Goal: Transaction & Acquisition: Purchase product/service

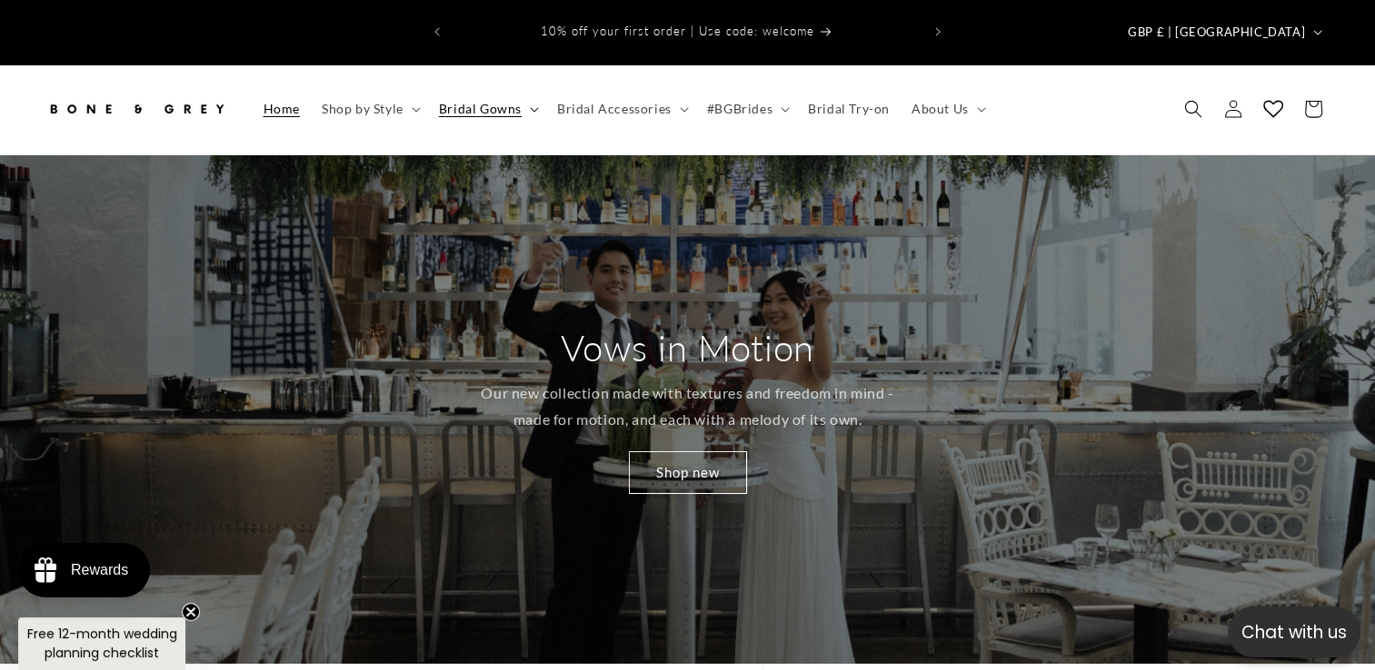
click at [529, 90] on summary "Bridal Gowns" at bounding box center [487, 109] width 118 height 38
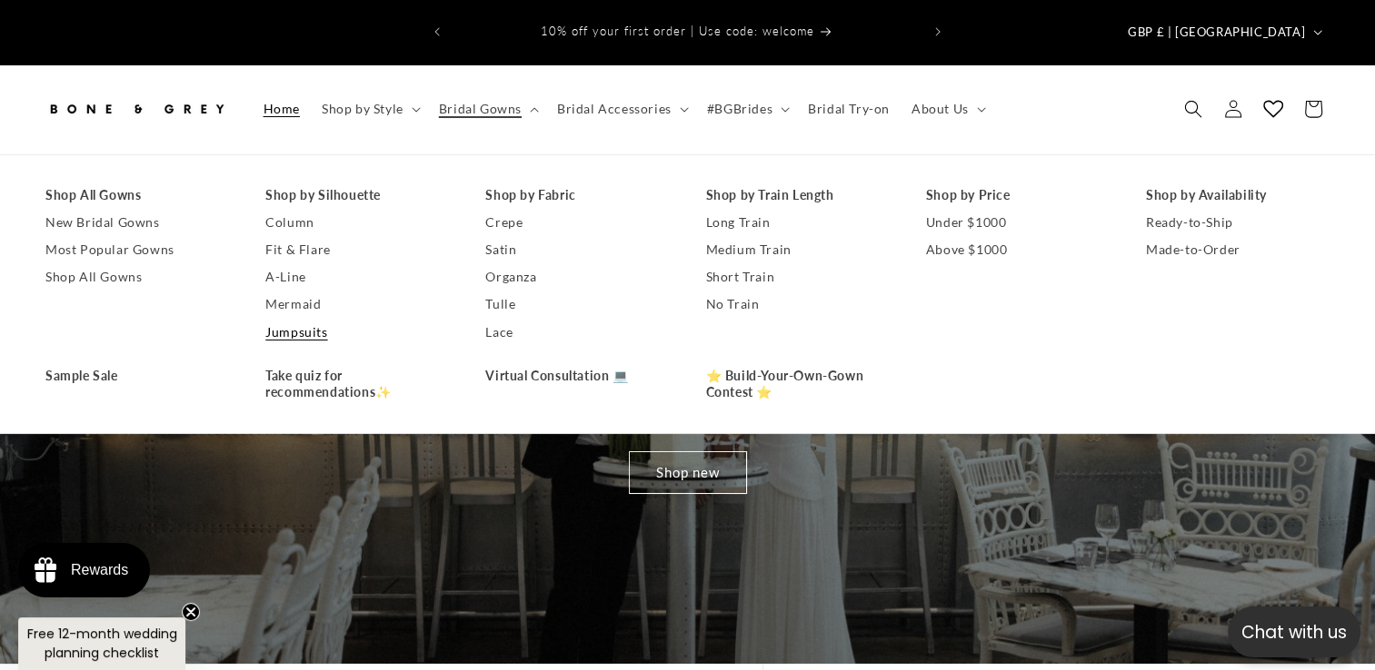
click at [308, 319] on link "Jumpsuits" at bounding box center [357, 332] width 184 height 27
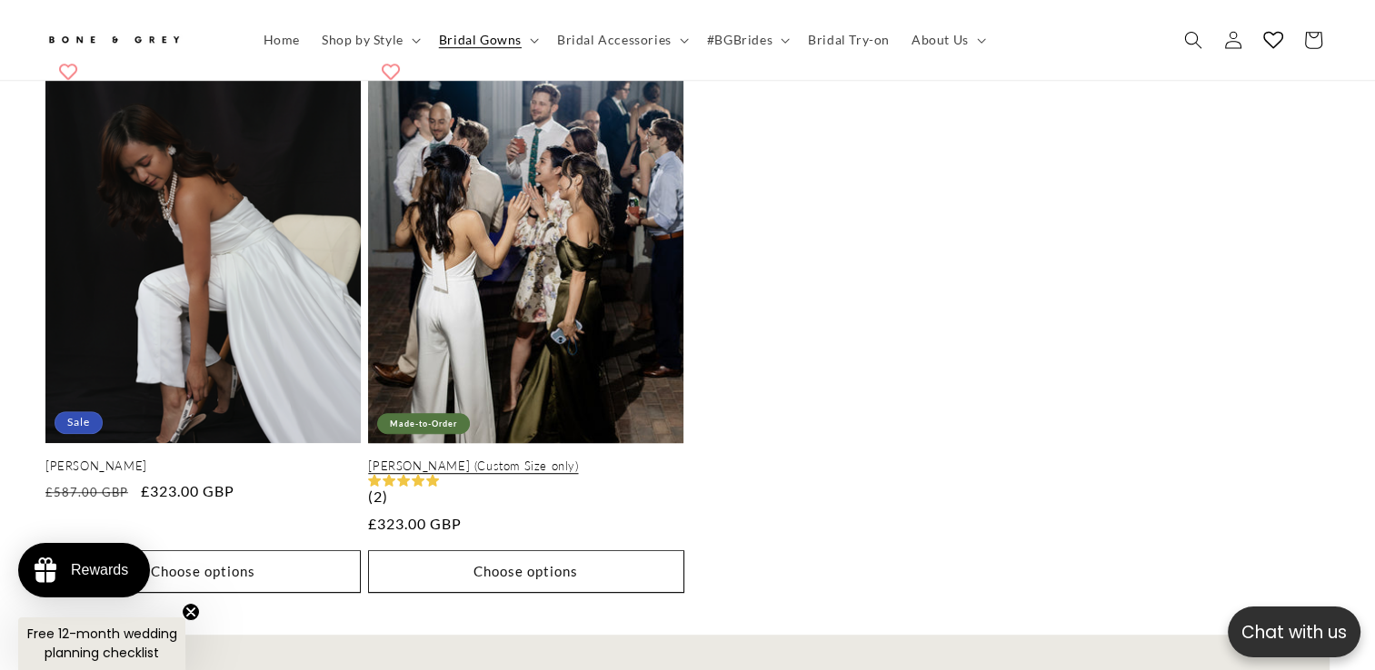
click at [619, 459] on link "[PERSON_NAME] (Custom Size only)" at bounding box center [525, 466] width 315 height 15
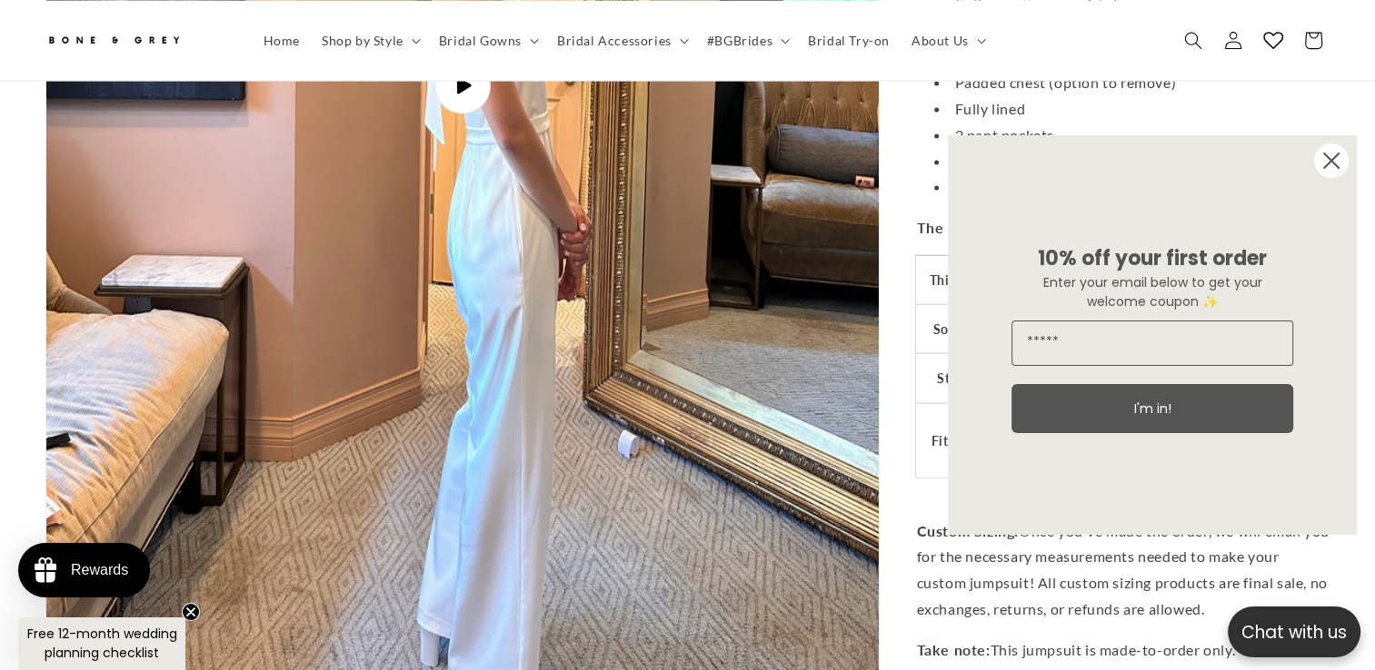
scroll to position [4654, 0]
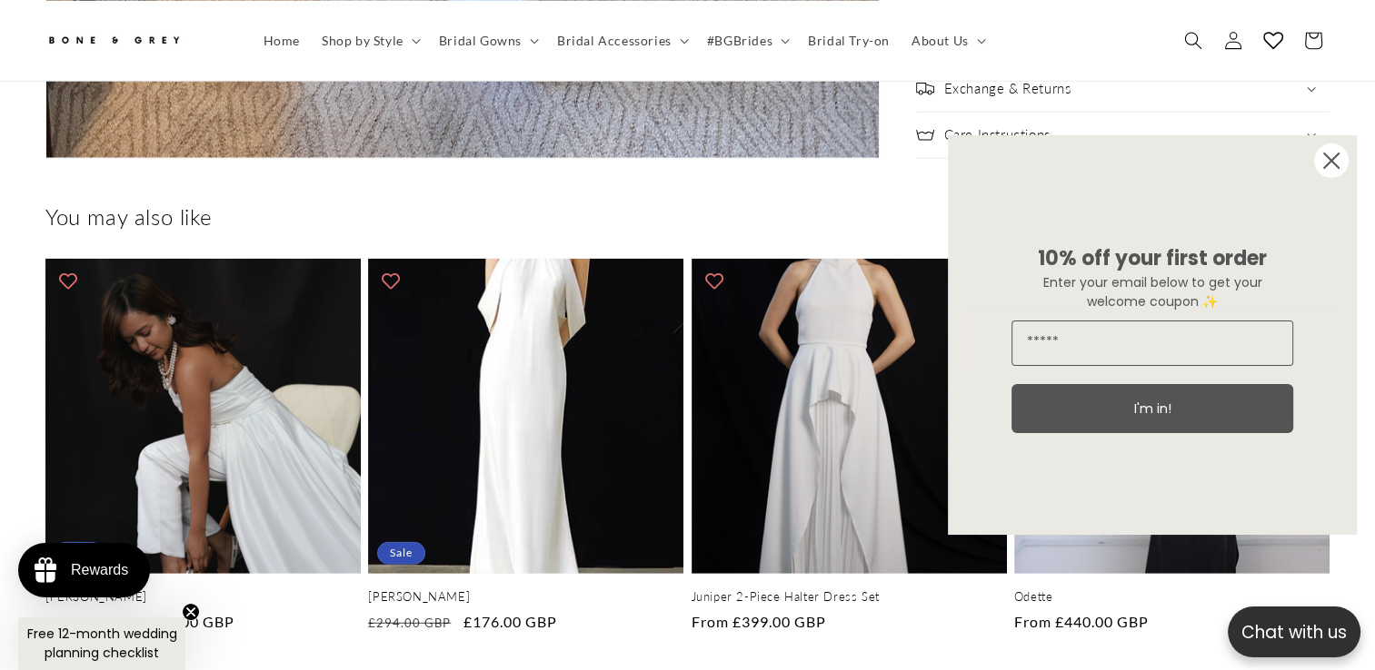
click at [1330, 164] on circle "Close dialog" at bounding box center [1331, 161] width 35 height 35
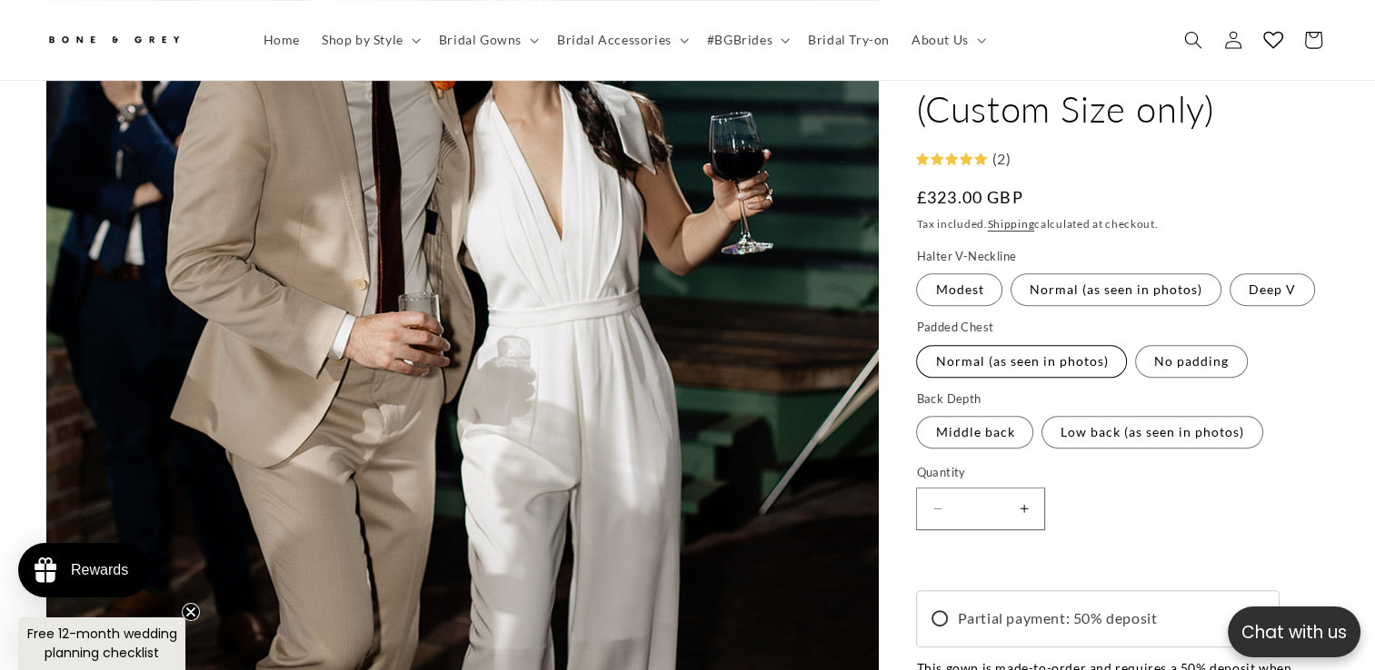
scroll to position [0, 936]
click at [1157, 371] on label "No padding Variant sold out or unavailable" at bounding box center [1191, 361] width 113 height 33
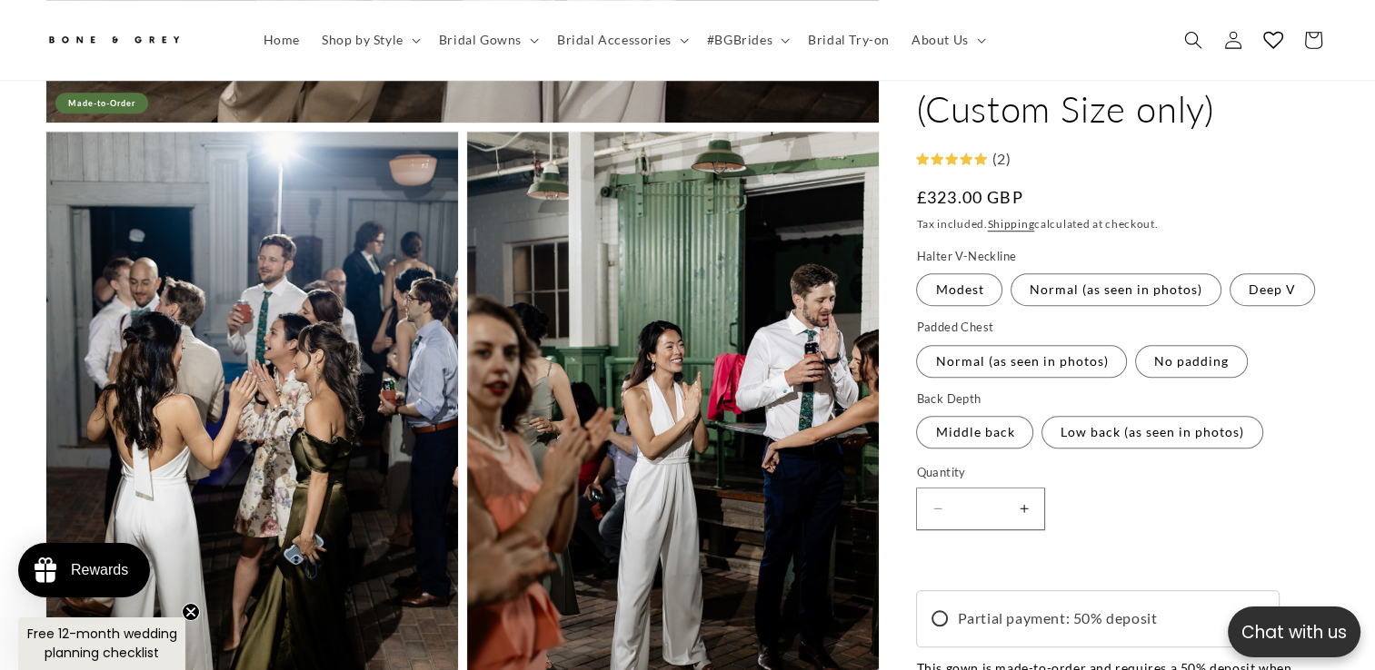
scroll to position [0, 936]
